Goal: Information Seeking & Learning: Learn about a topic

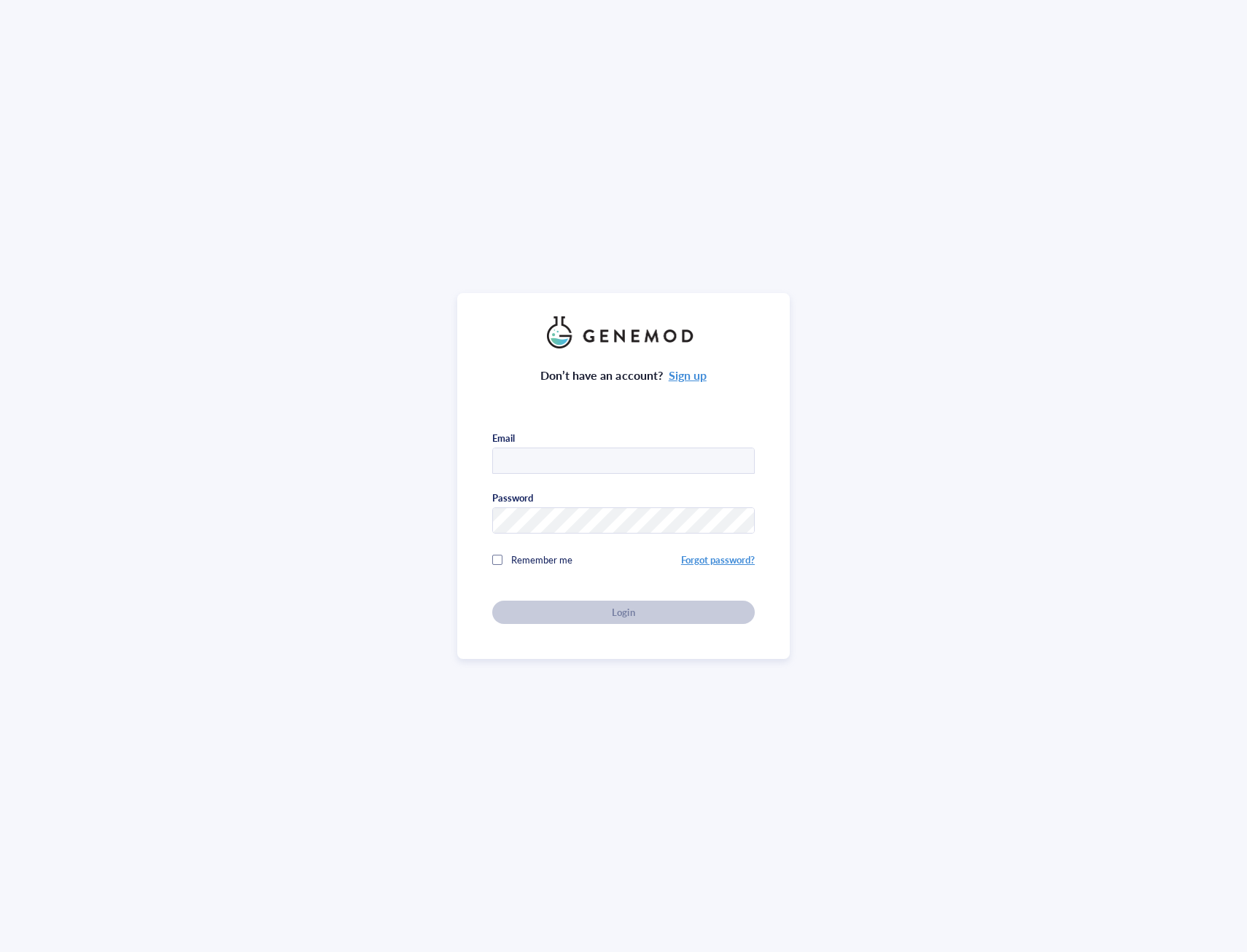
type input "[PERSON_NAME][EMAIL_ADDRESS][DOMAIN_NAME]"
drag, startPoint x: 498, startPoint y: 560, endPoint x: 511, endPoint y: 586, distance: 29.1
click at [498, 560] on div at bounding box center [497, 560] width 10 height 10
click at [550, 601] on button "Login" at bounding box center [624, 613] width 262 height 24
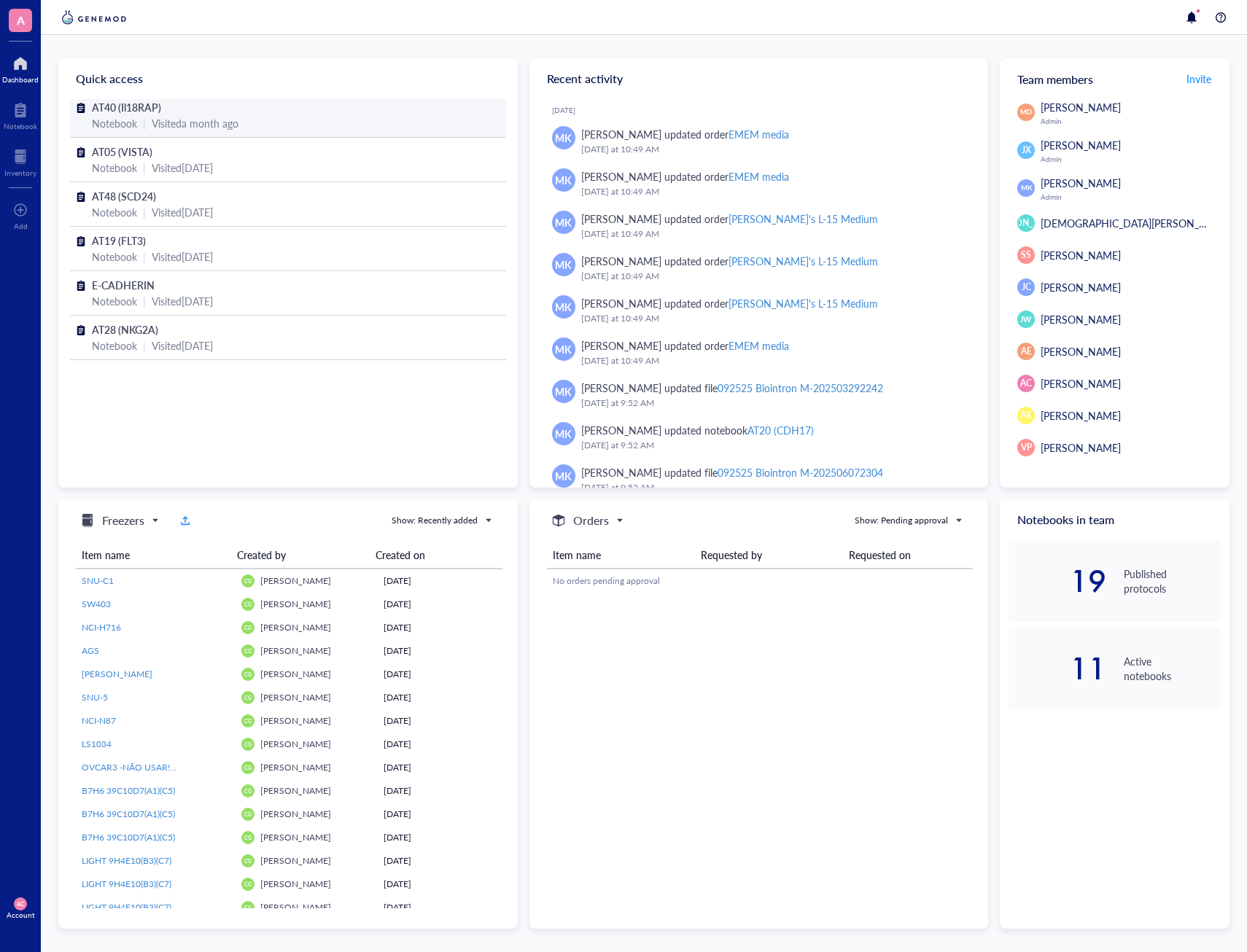
click at [165, 113] on div "AT40 (Il18RAP)" at bounding box center [287, 107] width 392 height 16
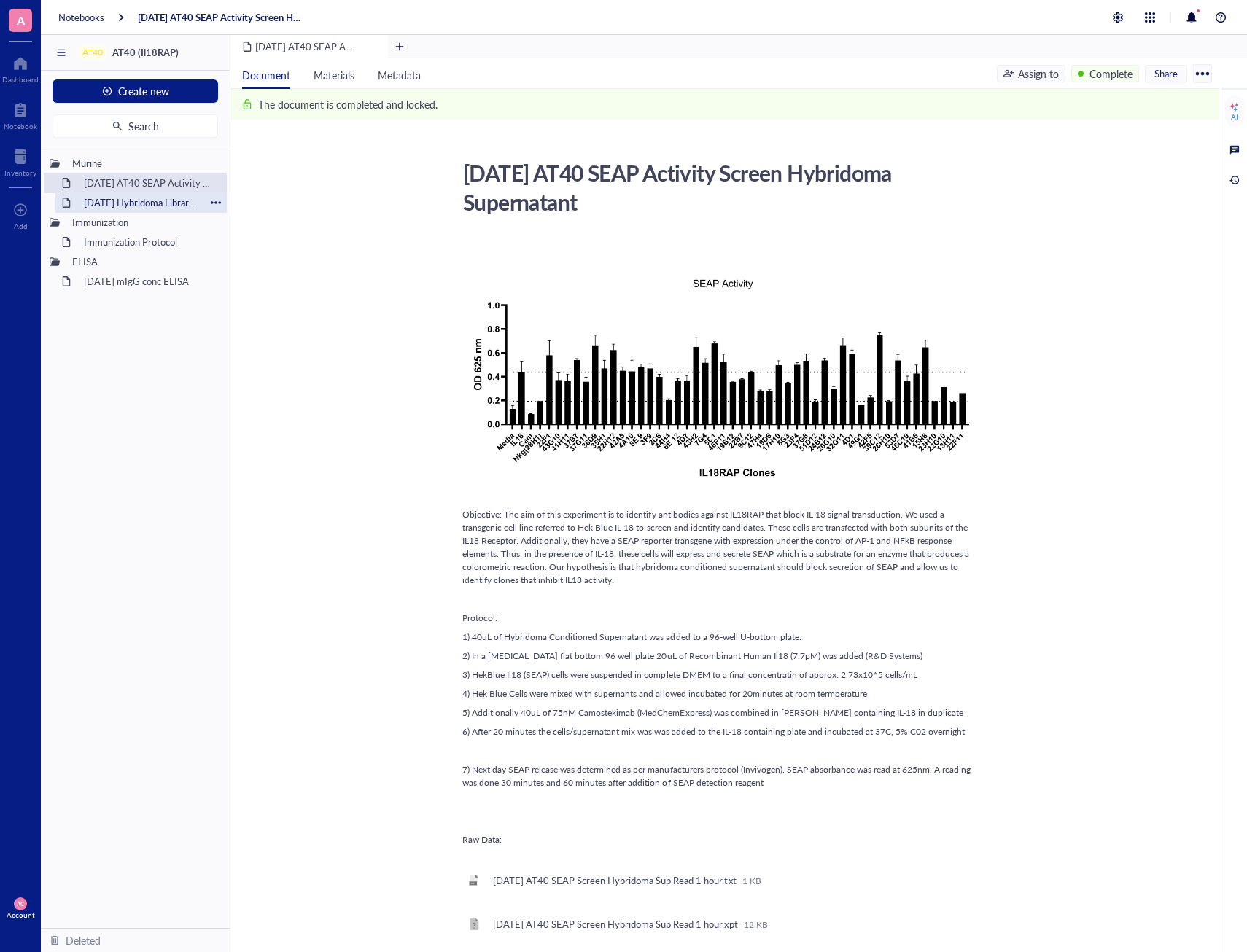
click at [189, 207] on div "2025-2-20 Hybridoma Library Screen on HEK Blue IL18 Cells" at bounding box center [141, 202] width 128 height 20
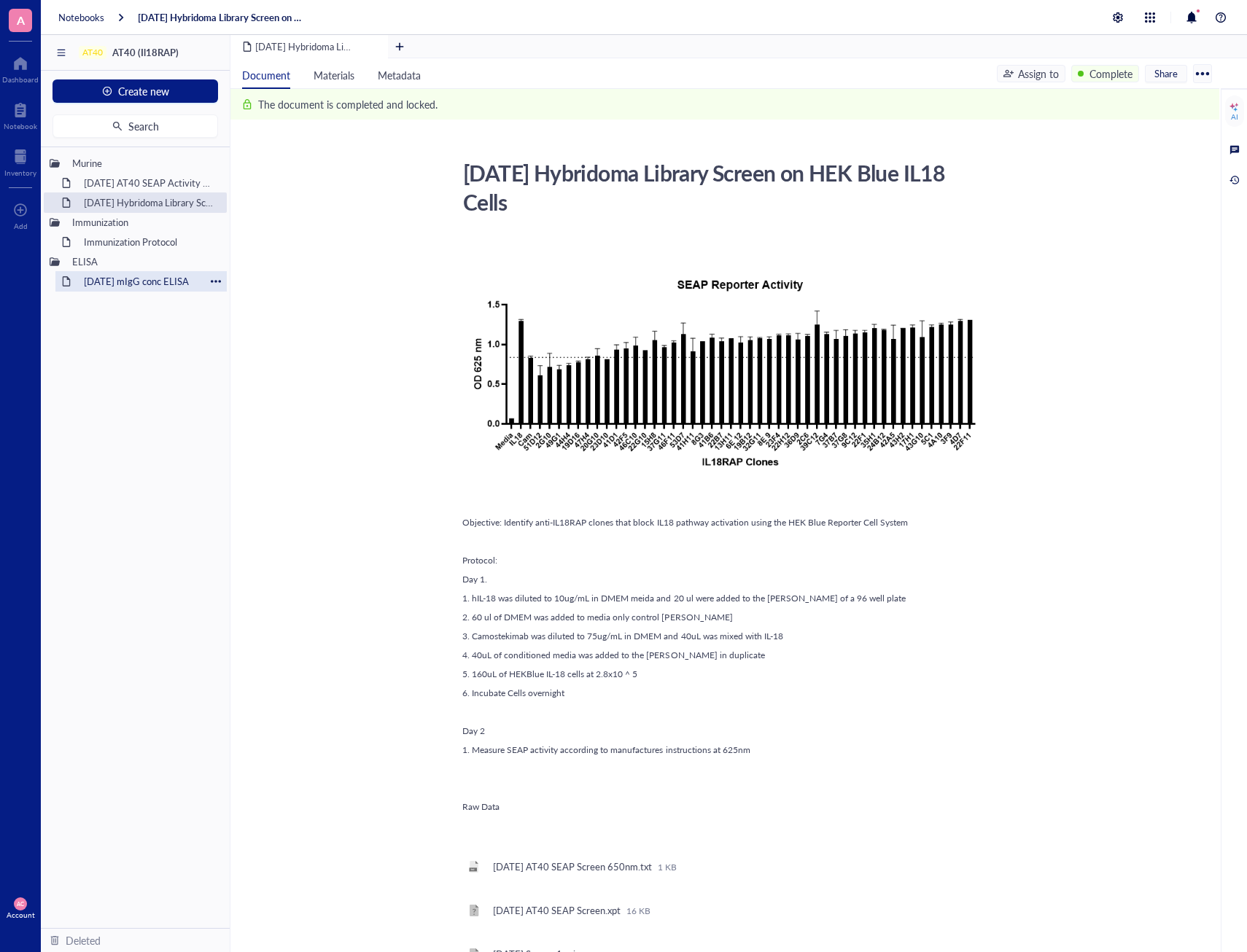
click at [156, 284] on div "2025-FEB-13 mIgG conc ELISA" at bounding box center [141, 281] width 128 height 20
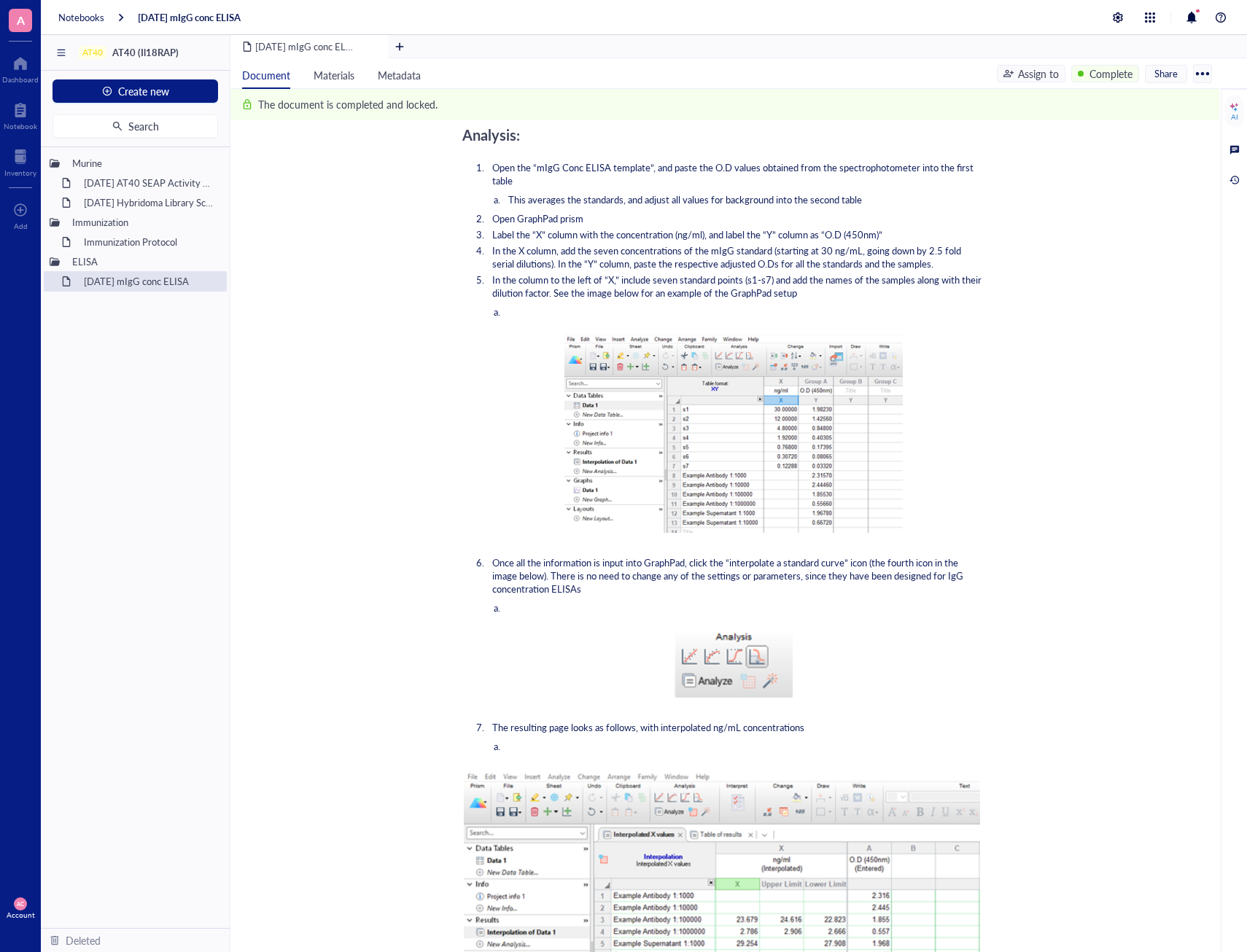
scroll to position [875, 0]
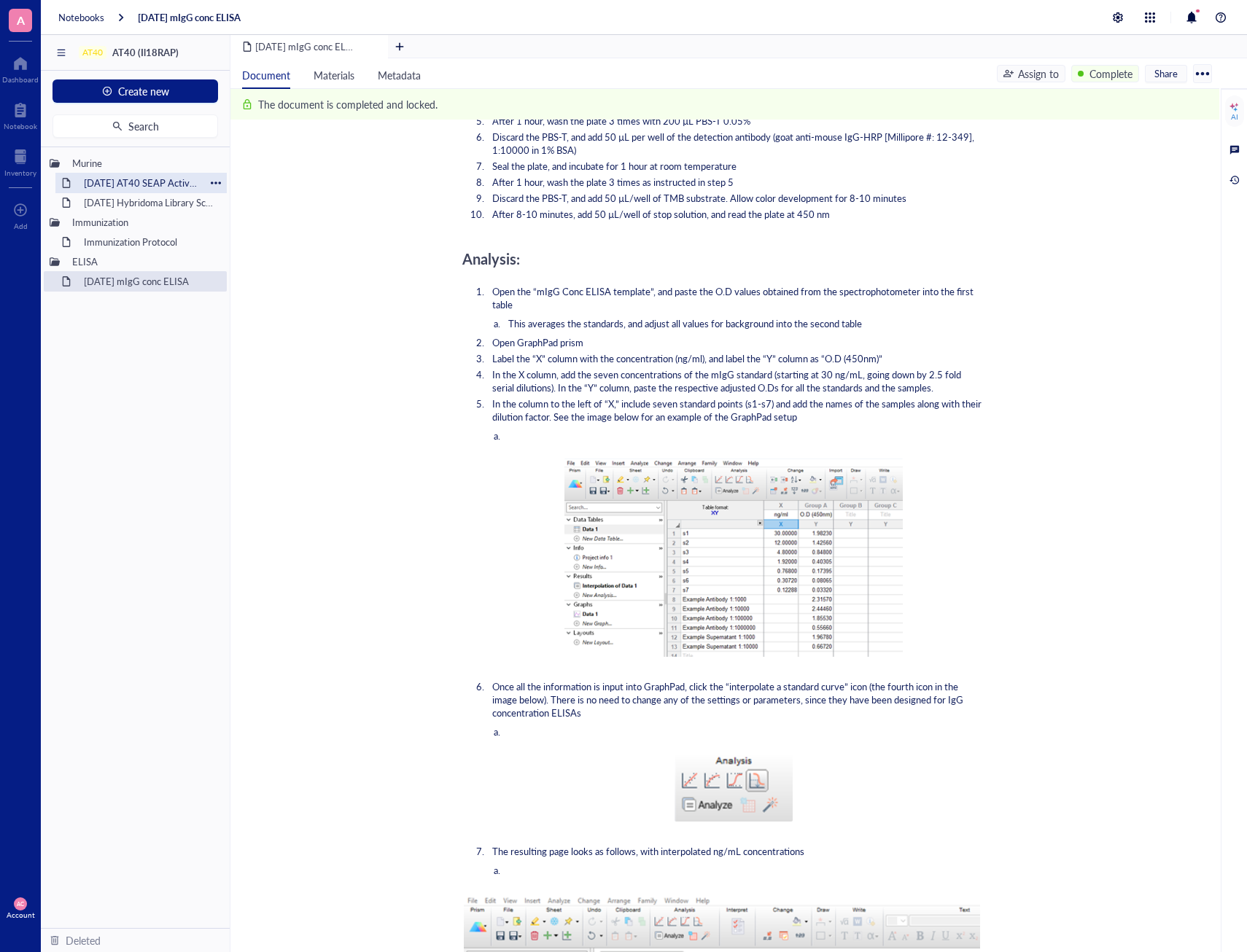
click at [86, 183] on div "3-21-2025 AT40 SEAP Activity Screen Hybridoma Supernatant" at bounding box center [141, 183] width 128 height 20
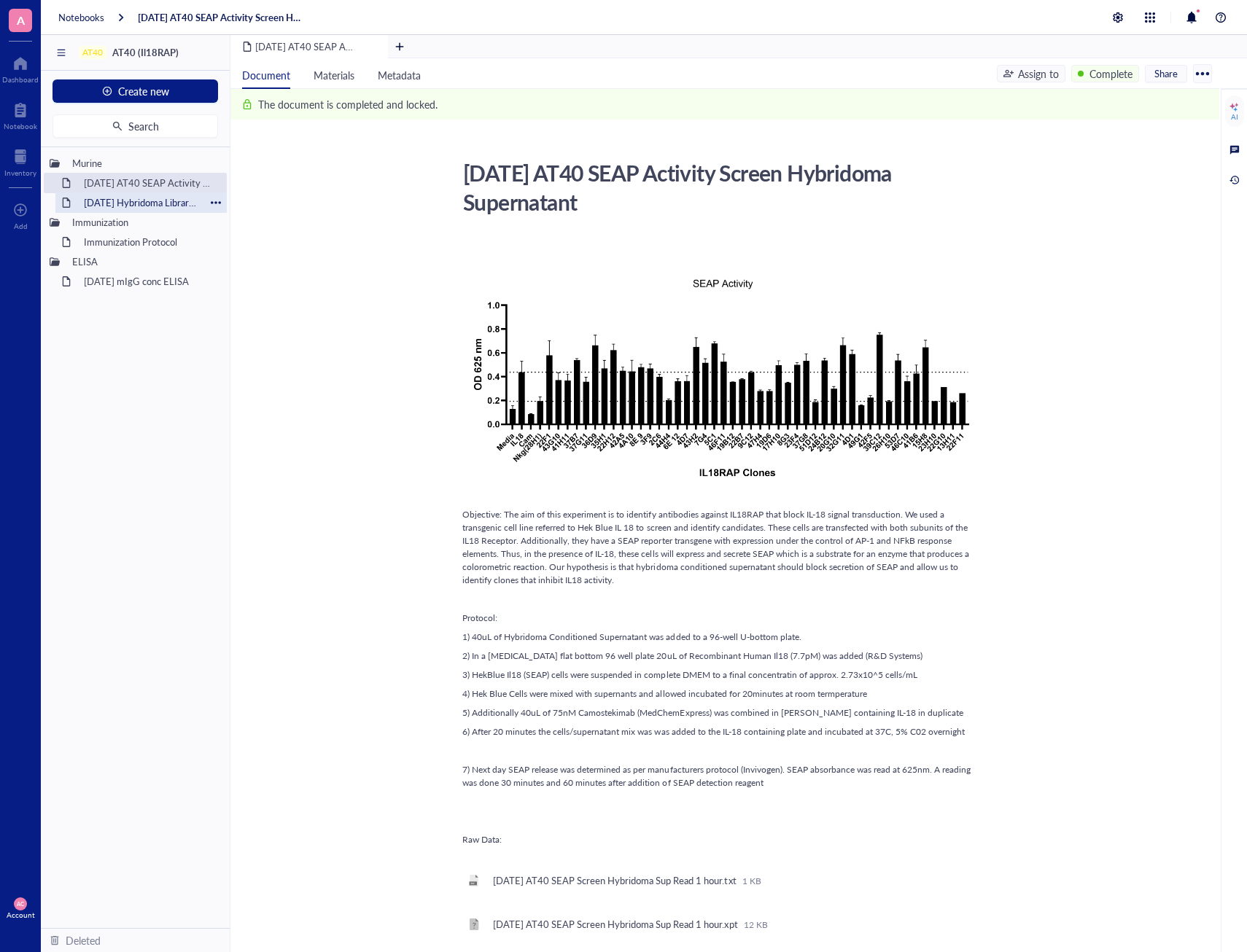
click at [137, 203] on div "2025-2-20 Hybridoma Library Screen on HEK Blue IL18 Cells" at bounding box center [141, 202] width 128 height 20
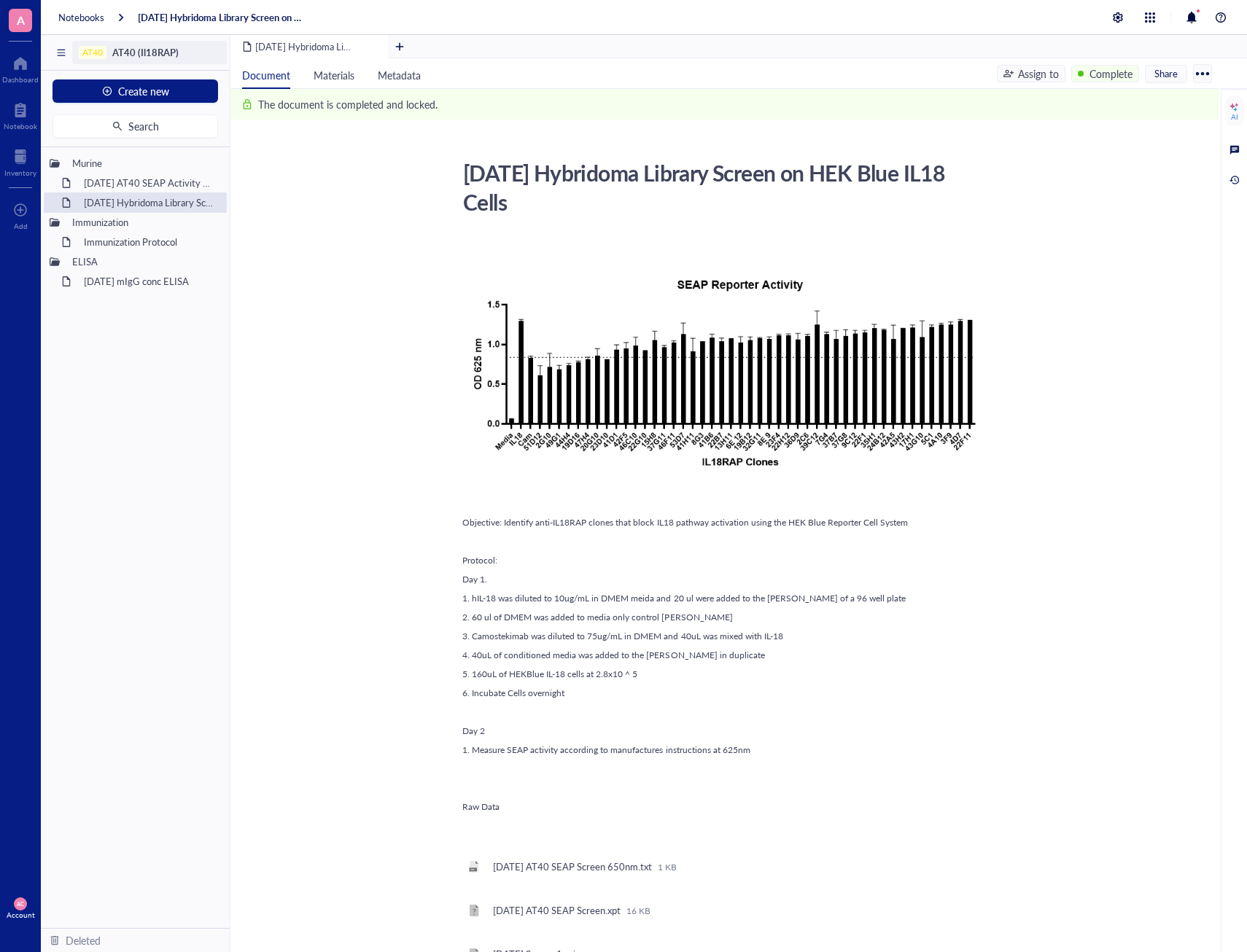
click at [123, 47] on span "AT40 (Il18RAP)" at bounding box center [145, 52] width 66 height 13
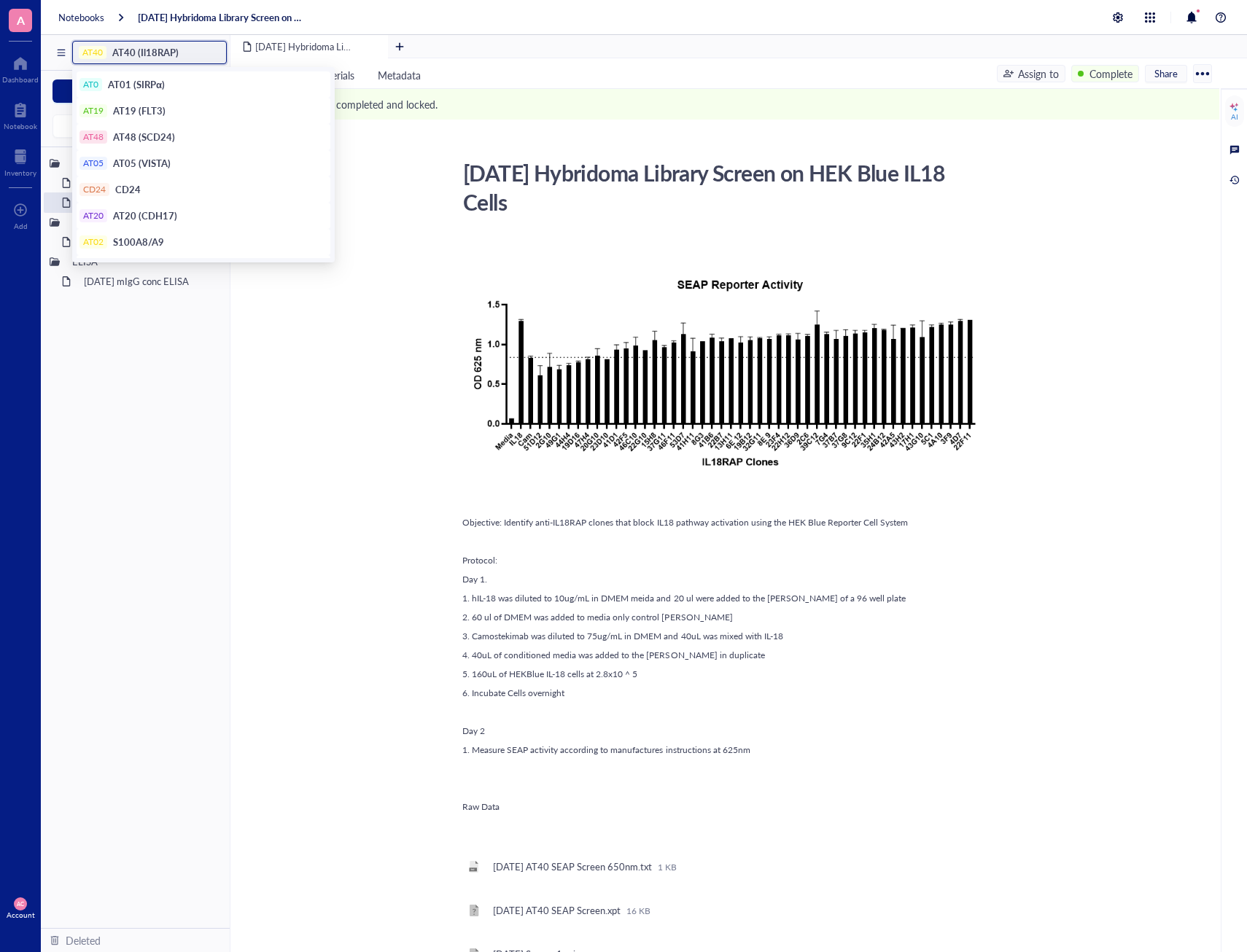
scroll to position [155, 0]
click at [503, 218] on div "2025-2-20 Hybridoma Library Screen on HEK Blue IL18 Cells" at bounding box center [716, 187] width 519 height 66
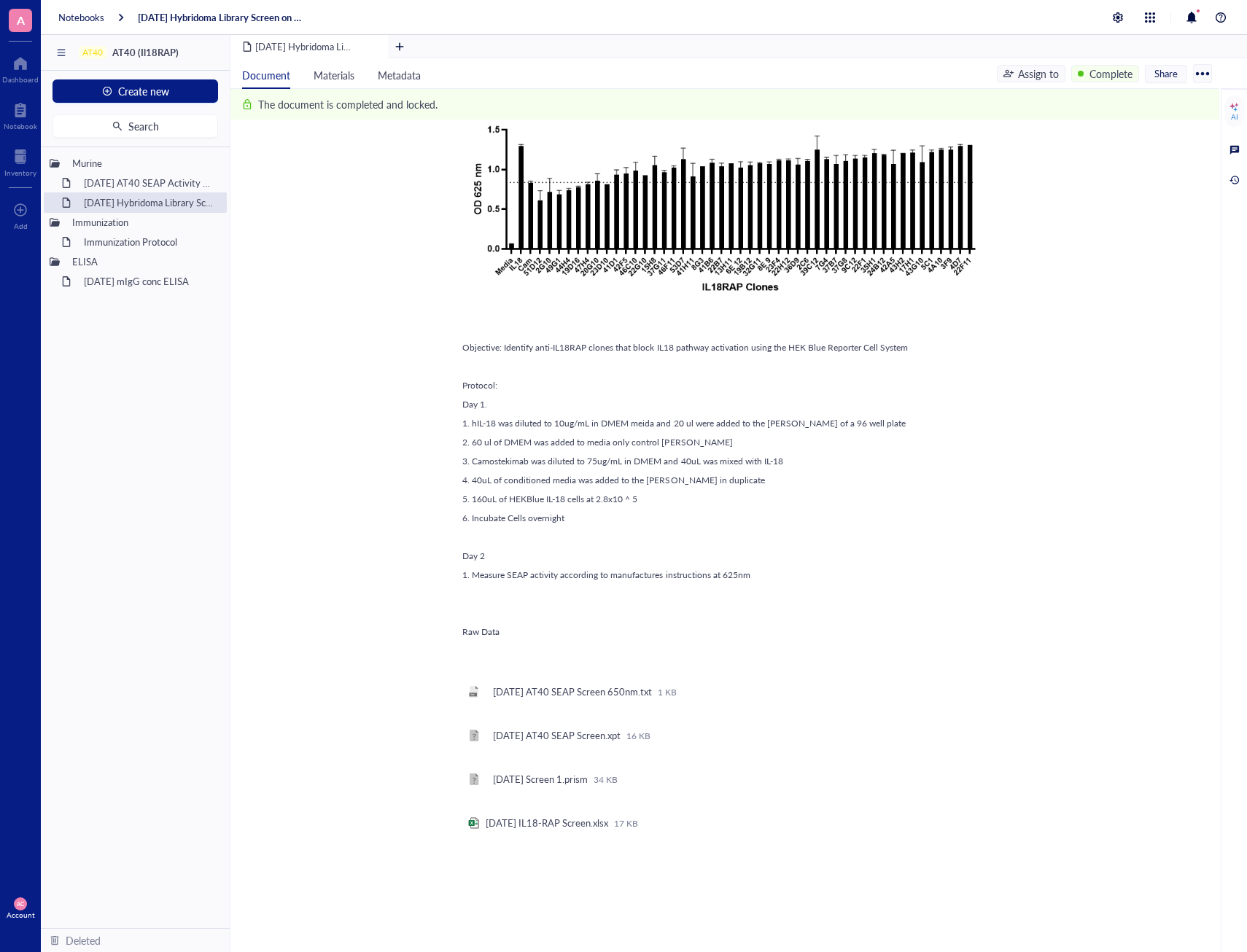
scroll to position [218, 0]
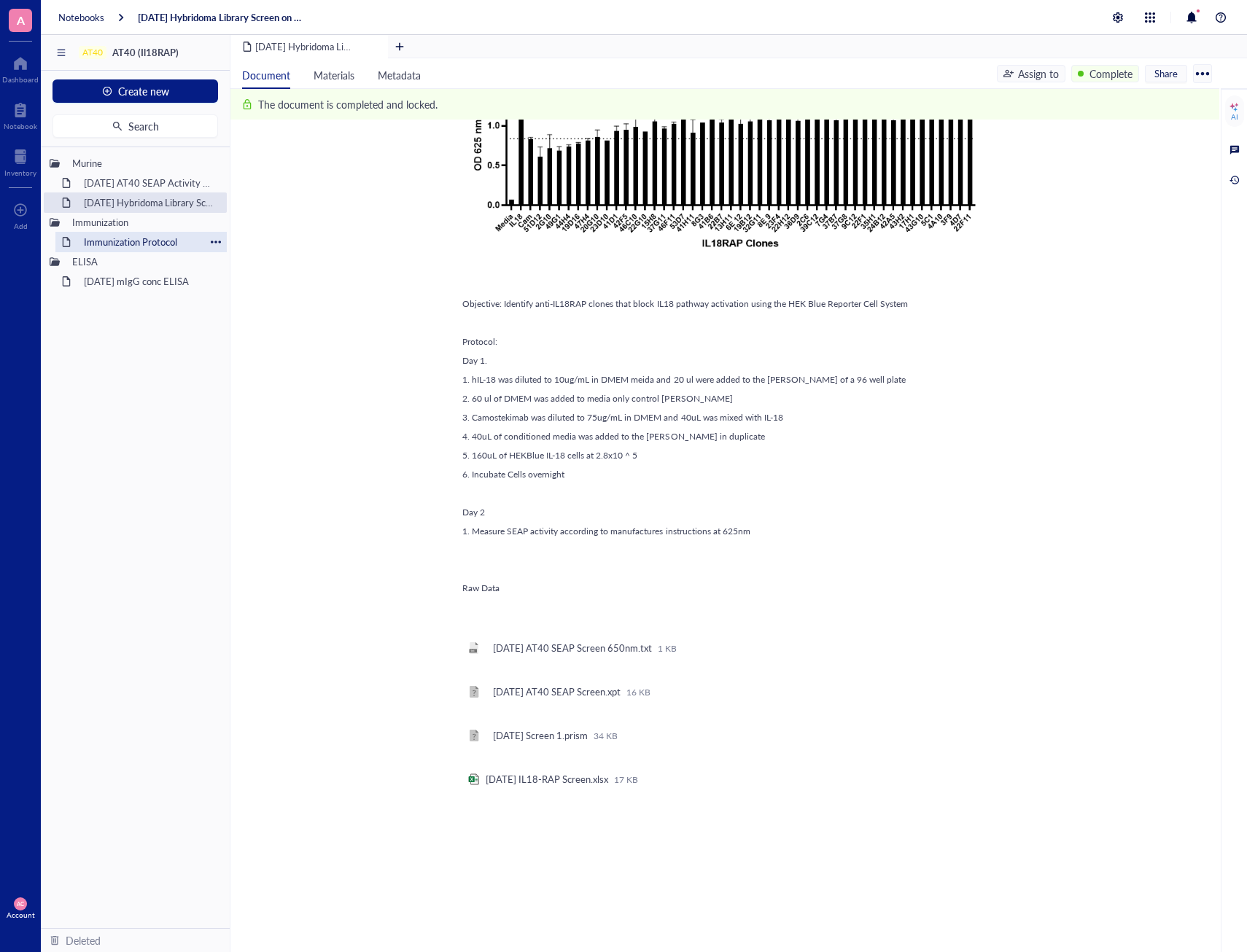
click at [106, 239] on div "Immunization Protocol" at bounding box center [141, 242] width 128 height 20
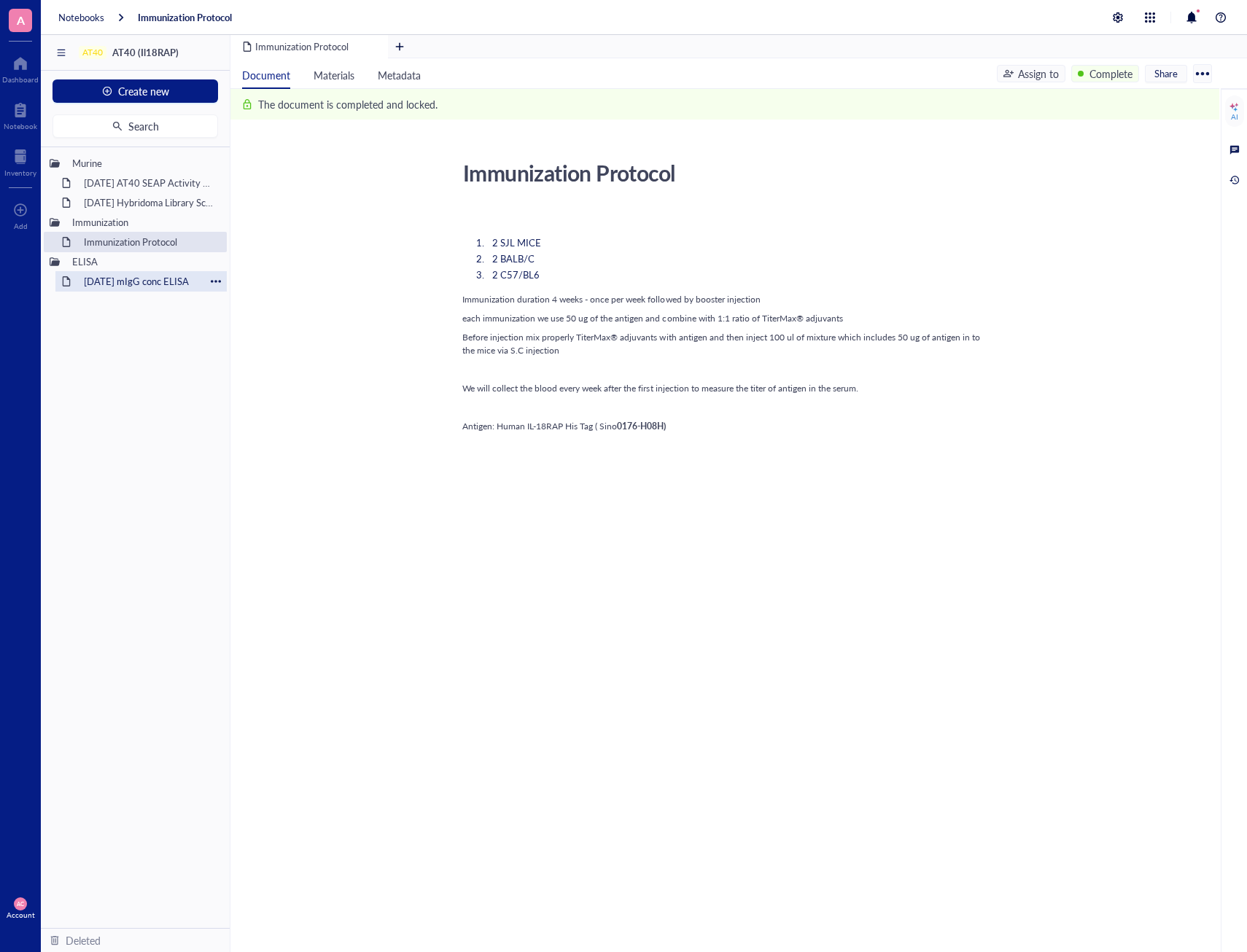
click at [133, 282] on div "2025-FEB-13 mIgG conc ELISA" at bounding box center [141, 281] width 128 height 20
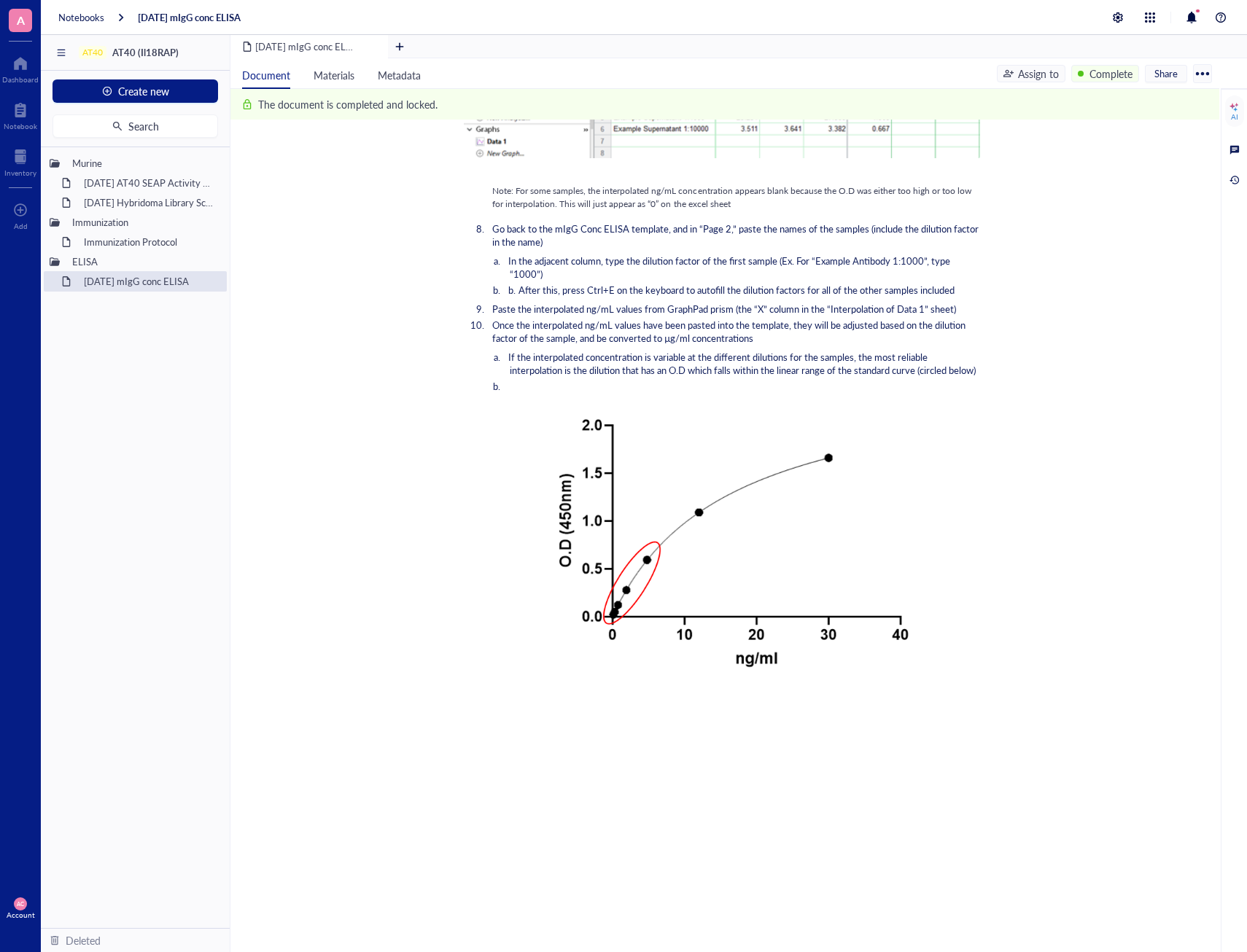
scroll to position [1839, 0]
click at [19, 68] on div at bounding box center [20, 64] width 36 height 24
